Goal: Task Accomplishment & Management: Manage account settings

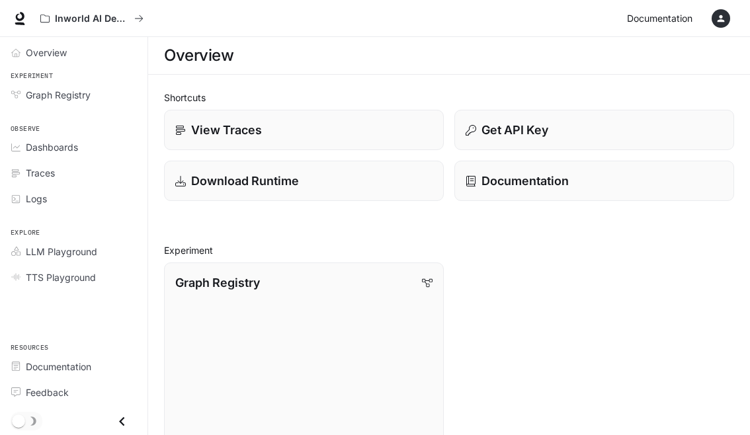
click at [687, 17] on span "Documentation" at bounding box center [659, 19] width 65 height 17
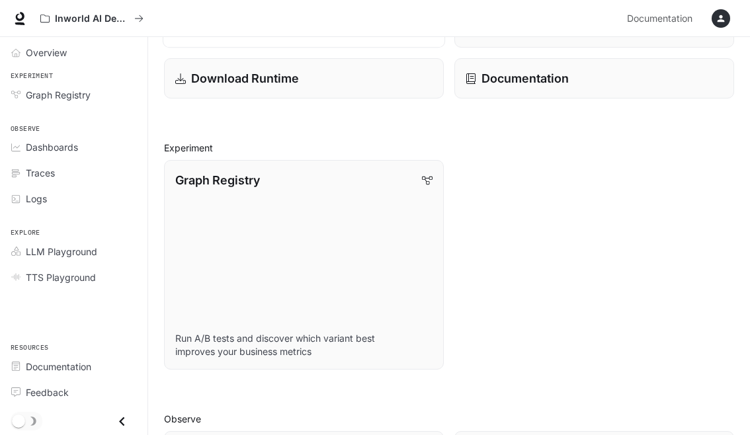
scroll to position [5, 0]
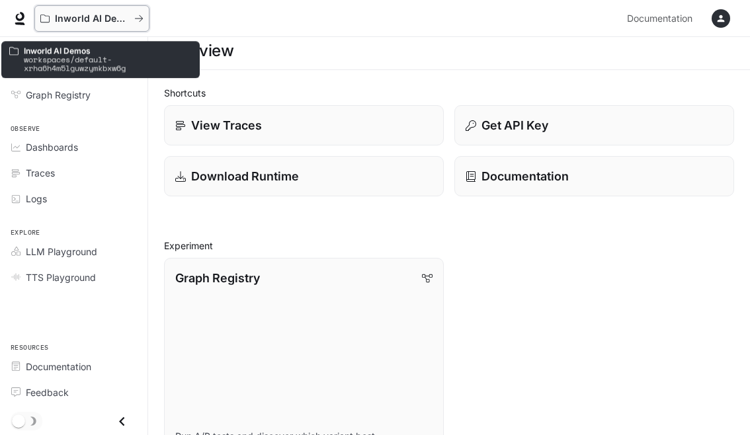
click at [140, 17] on icon "All workspaces" at bounding box center [138, 18] width 9 height 9
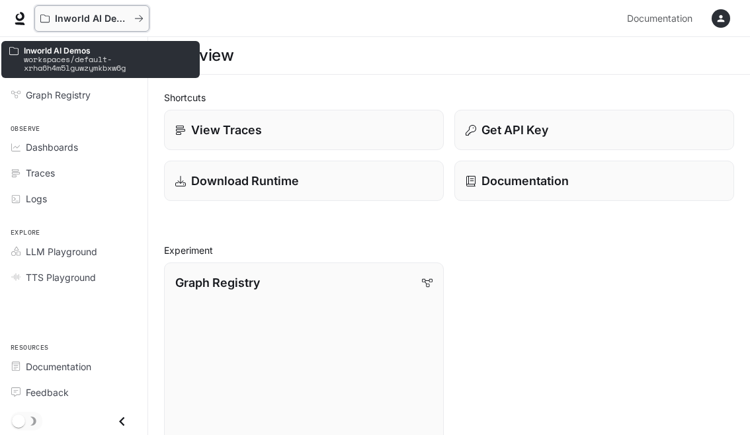
click at [92, 22] on p "Inworld AI Demos" at bounding box center [92, 18] width 74 height 11
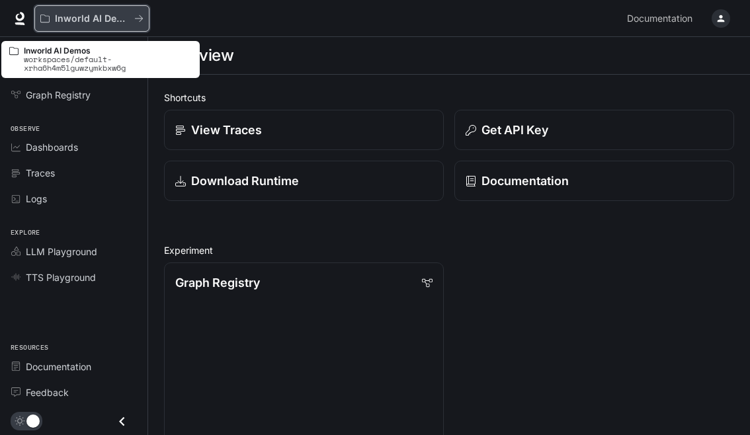
click at [127, 15] on p "Inworld AI Demos" at bounding box center [92, 18] width 74 height 11
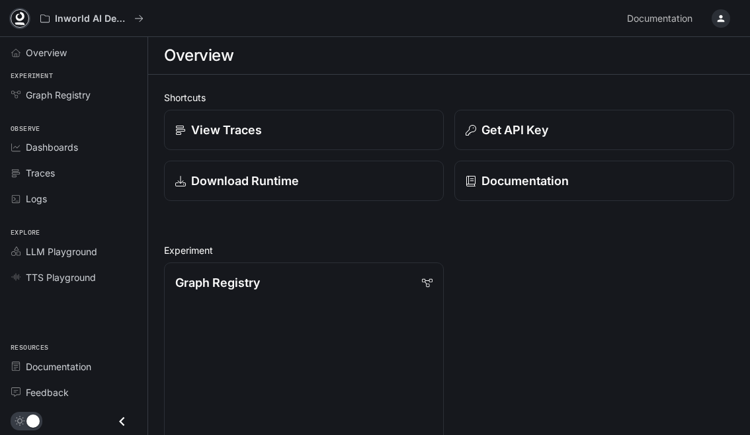
click at [20, 19] on icon at bounding box center [20, 16] width 9 height 9
click at [48, 55] on span "Overview" at bounding box center [46, 53] width 41 height 14
click at [720, 21] on icon "button" at bounding box center [721, 18] width 7 height 7
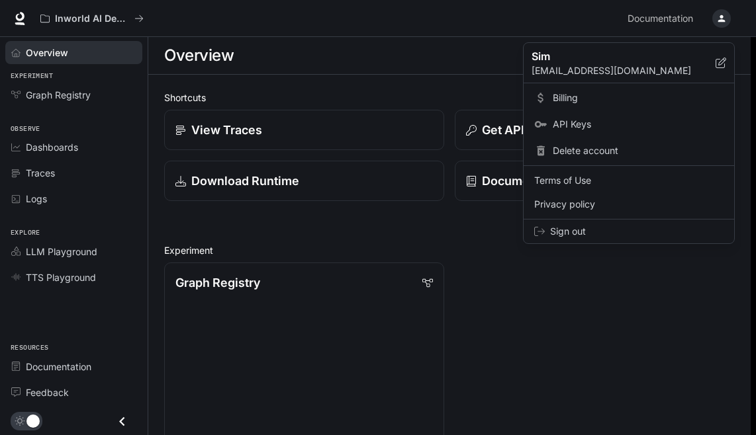
click at [602, 119] on span "API Keys" at bounding box center [637, 124] width 171 height 13
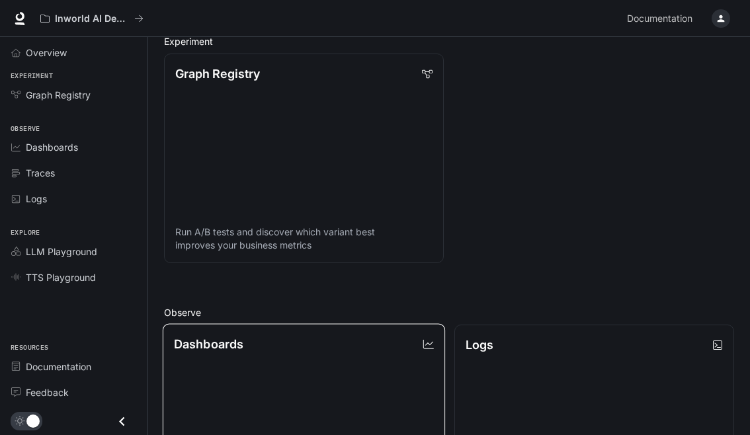
scroll to position [205, 0]
